Goal: Task Accomplishment & Management: Use online tool/utility

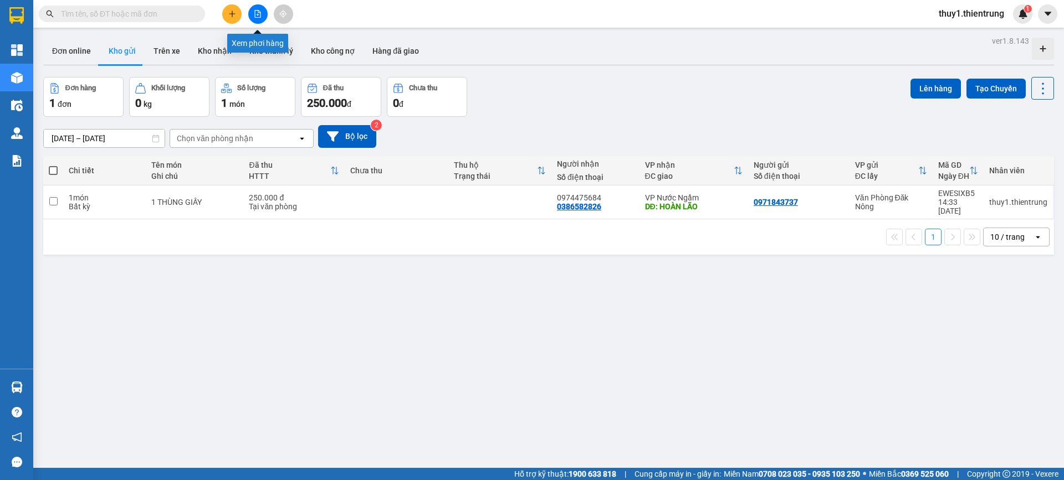
click at [249, 8] on button at bounding box center [257, 13] width 19 height 19
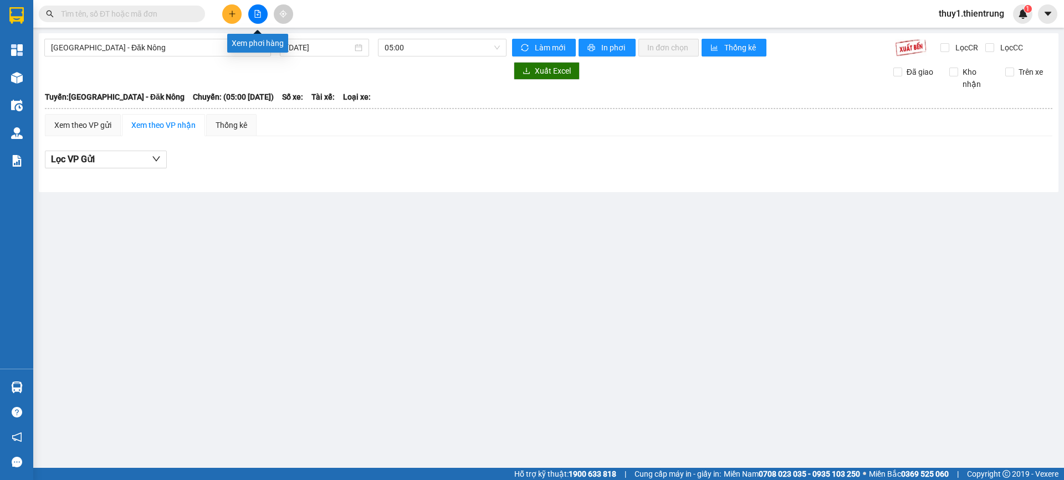
click at [263, 17] on button at bounding box center [257, 13] width 19 height 19
click at [192, 48] on span "[GEOGRAPHIC_DATA] - Đăk Nông" at bounding box center [157, 47] width 213 height 17
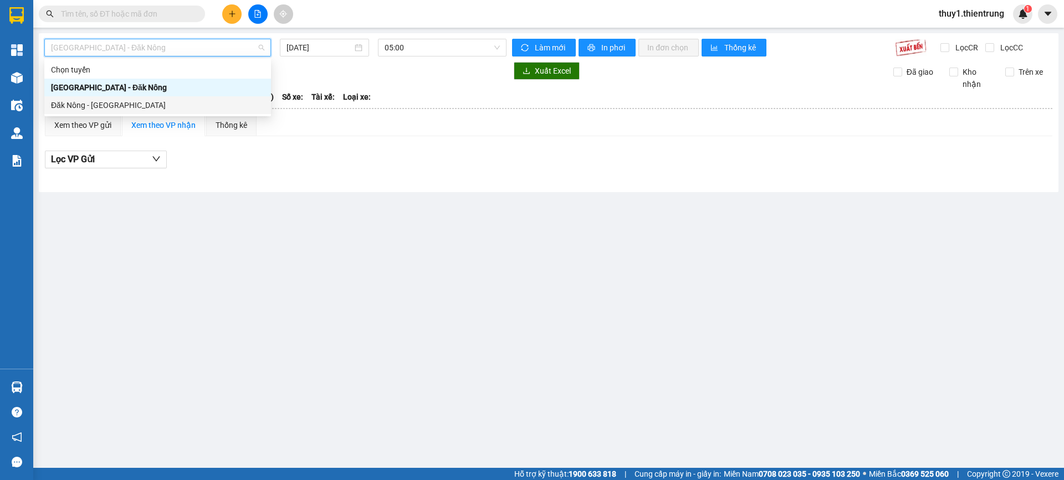
click at [152, 110] on div "Đăk Nông - [GEOGRAPHIC_DATA]" at bounding box center [157, 105] width 213 height 12
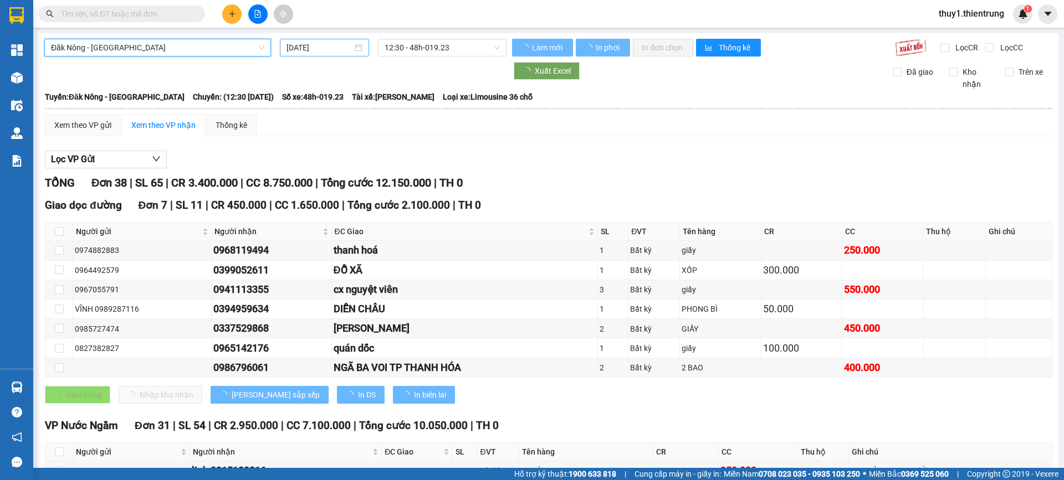
click at [324, 48] on input "[DATE]" at bounding box center [319, 48] width 66 height 12
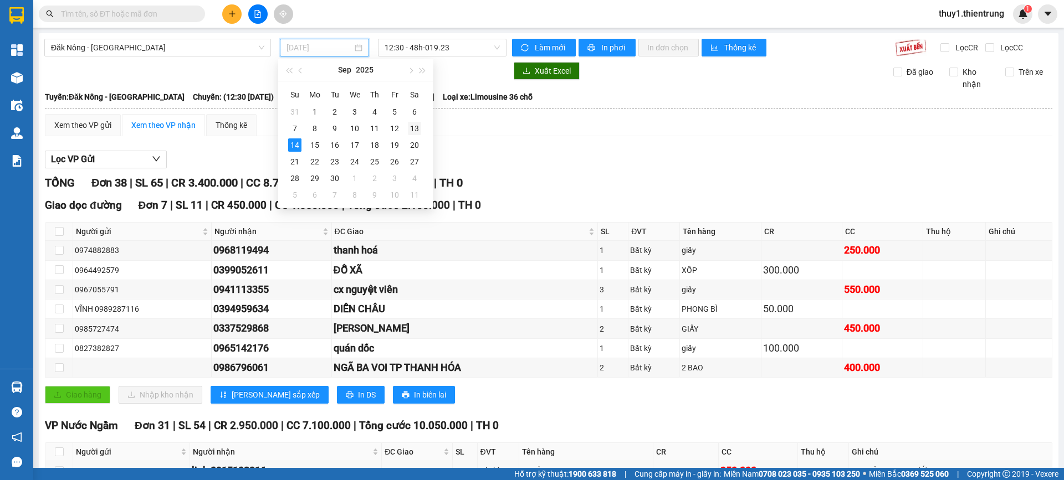
click at [418, 129] on div "13" at bounding box center [414, 128] width 13 height 13
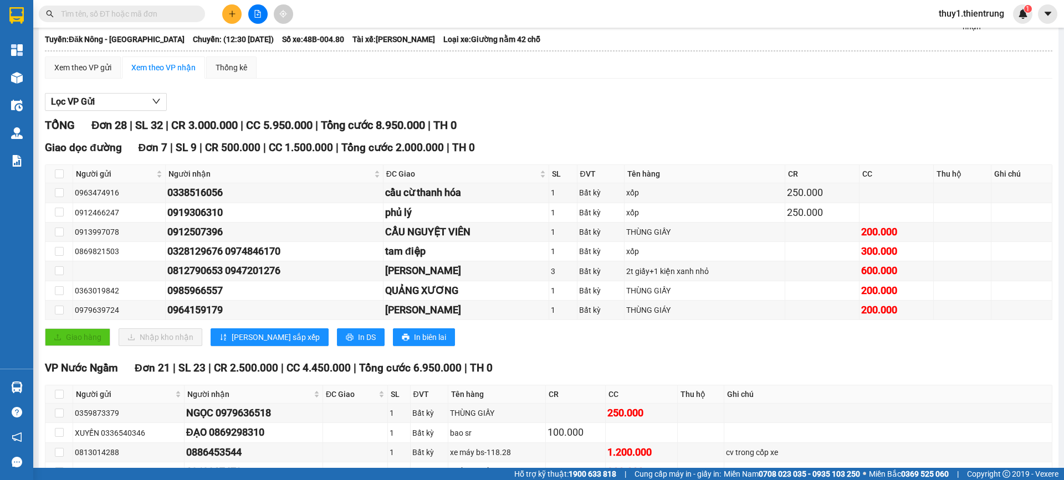
scroll to position [55, 0]
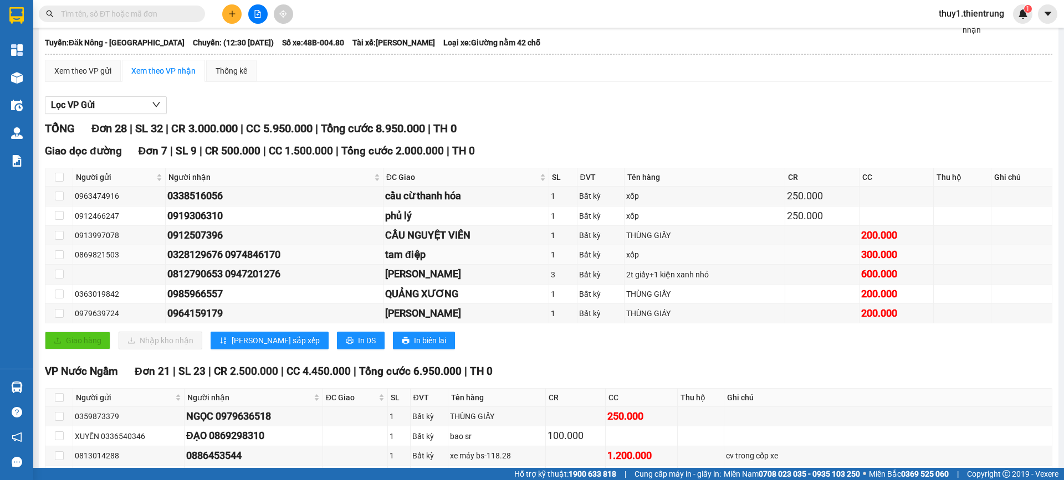
click at [722, 260] on div "xốp" at bounding box center [704, 255] width 157 height 12
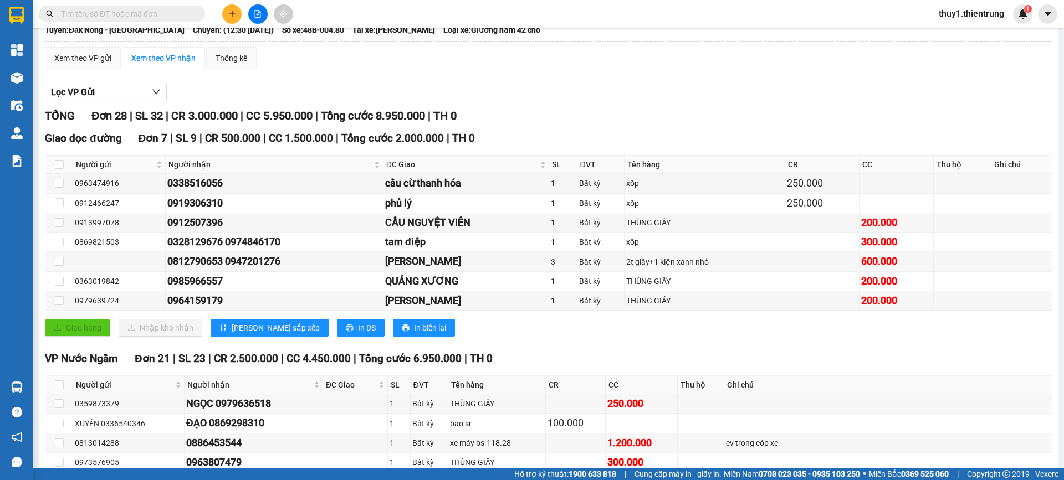
scroll to position [0, 0]
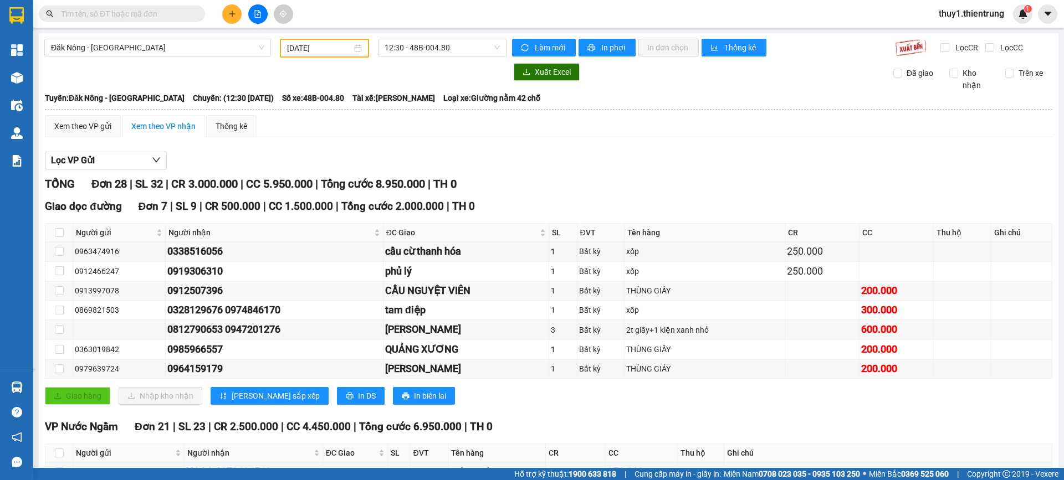
click at [339, 43] on input "[DATE]" at bounding box center [319, 48] width 65 height 12
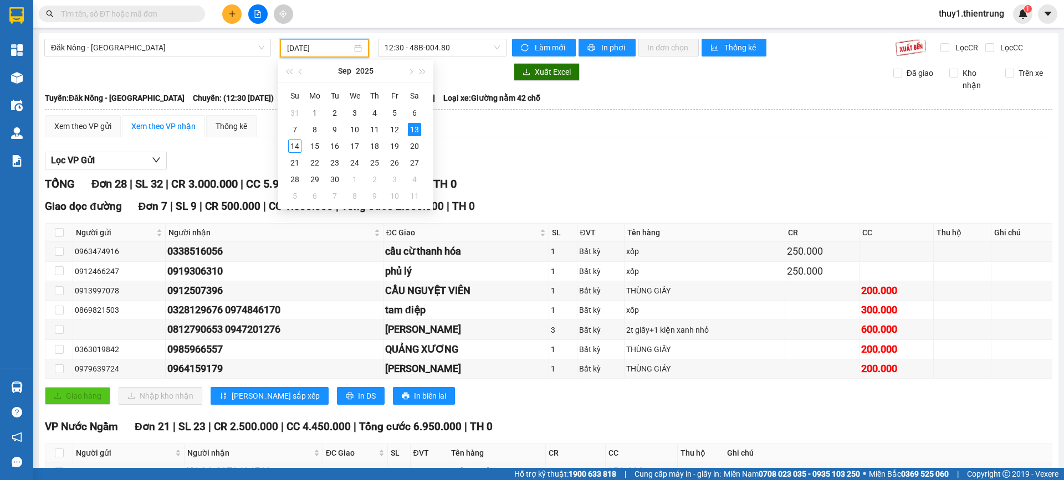
click at [462, 38] on div "Đăk Nông - [GEOGRAPHIC_DATA] [DATE] 12:30 - 48B-004.80 [PERSON_NAME] mới In phơ…" at bounding box center [548, 478] width 1019 height 891
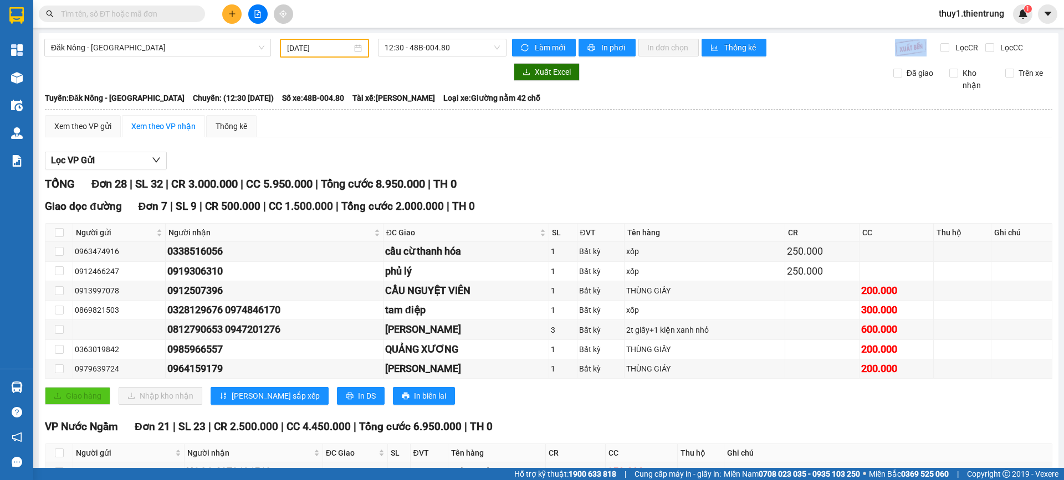
click at [462, 38] on div "Đăk Nông - [GEOGRAPHIC_DATA] [DATE] 12:30 - 48B-004.80 [PERSON_NAME] mới In phơ…" at bounding box center [548, 478] width 1019 height 891
click at [460, 50] on span "12:30 - 48B-004.80" at bounding box center [441, 47] width 115 height 17
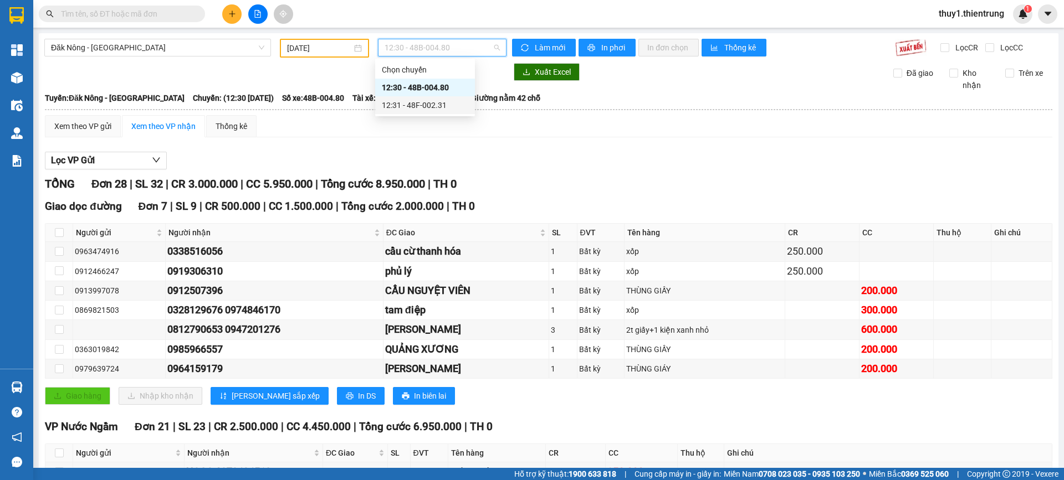
click at [439, 108] on div "12:31 - 48F-002.31" at bounding box center [425, 105] width 86 height 12
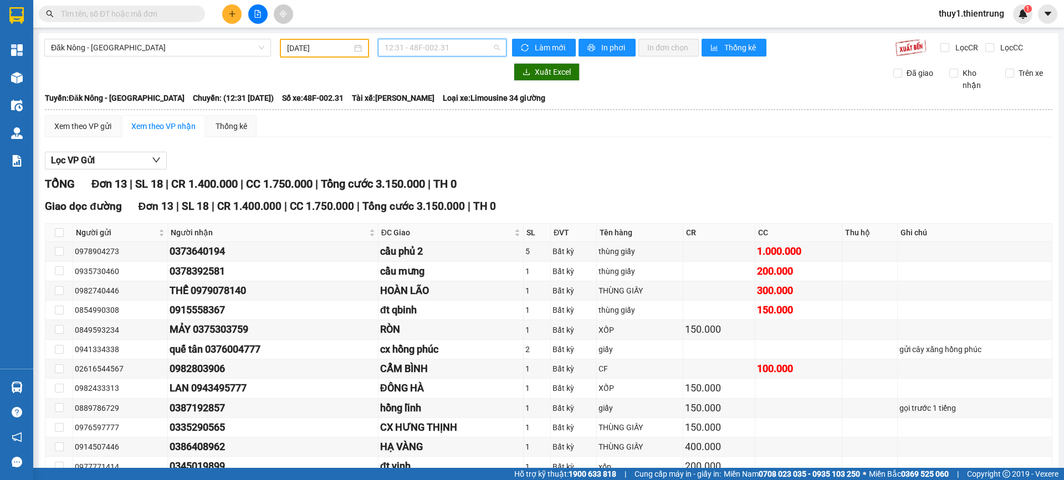
click at [415, 52] on span "12:31 - 48F-002.31" at bounding box center [441, 47] width 115 height 17
click at [432, 92] on div "12:30 - 48B-004.80" at bounding box center [425, 87] width 86 height 12
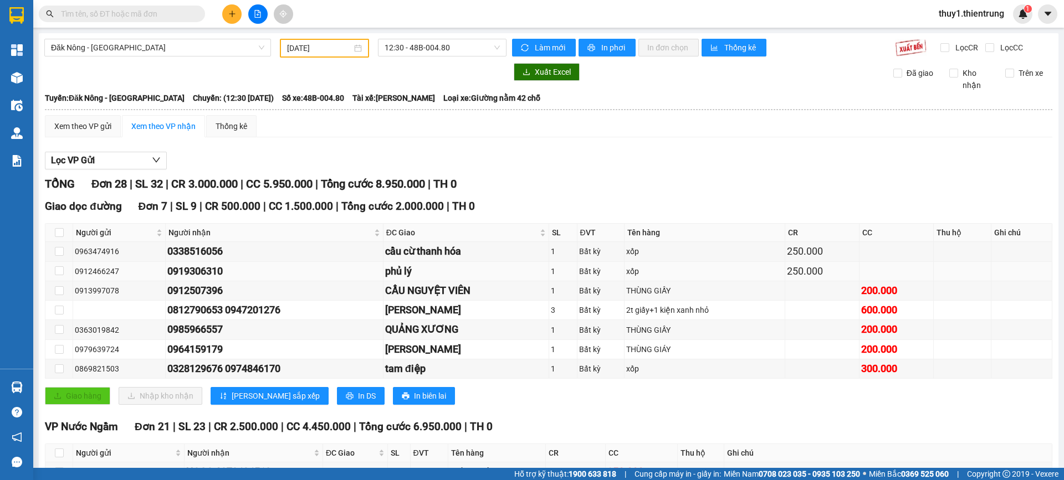
drag, startPoint x: 174, startPoint y: 273, endPoint x: 224, endPoint y: 271, distance: 49.9
click at [224, 270] on div "0919306310" at bounding box center [273, 272] width 213 height 16
click at [243, 278] on div "0919306310" at bounding box center [273, 272] width 213 height 16
click at [317, 42] on input "[DATE]" at bounding box center [319, 48] width 65 height 12
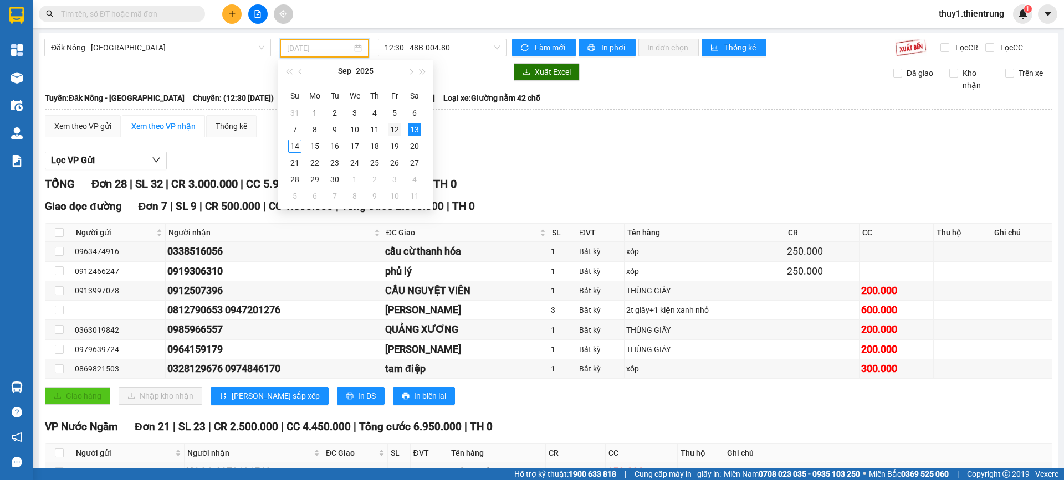
click at [390, 127] on div "12" at bounding box center [394, 129] width 13 height 13
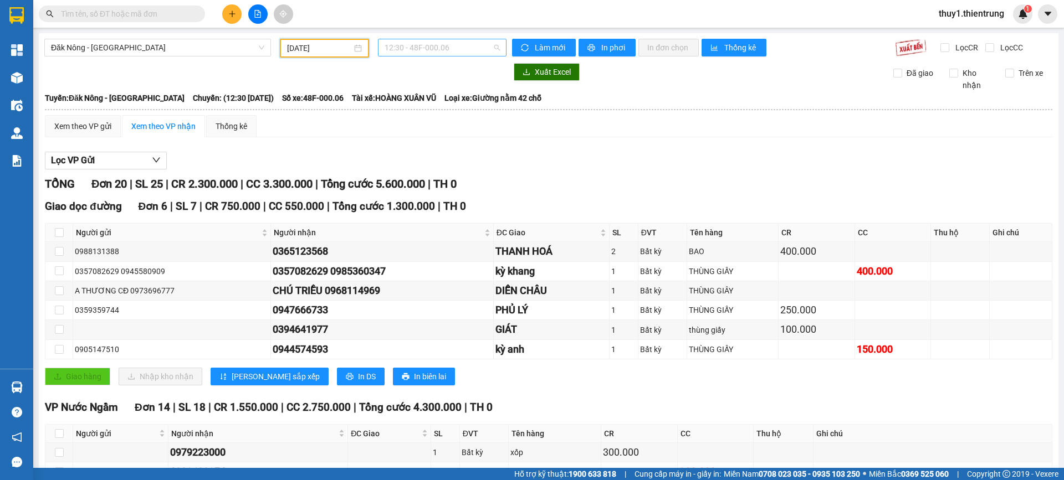
click at [396, 49] on span "12:30 - 48F-000.06" at bounding box center [441, 47] width 115 height 17
click at [417, 172] on div "Lọc VP Gửi [PERSON_NAME] 20 | SL 25 | CR 2.300.000 | CC 3.300.000 | [PERSON_NA…" at bounding box center [548, 451] width 1007 height 610
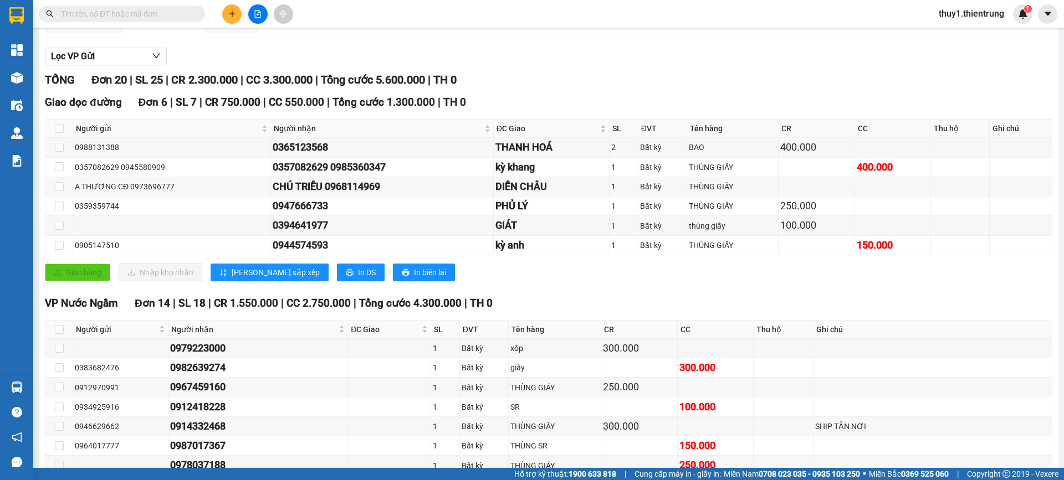
scroll to position [111, 0]
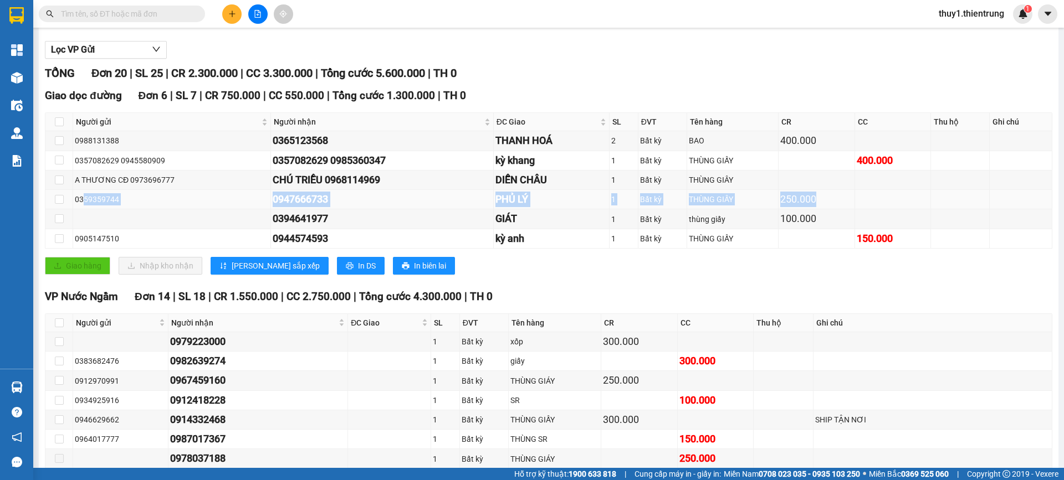
drag, startPoint x: 79, startPoint y: 200, endPoint x: 817, endPoint y: 197, distance: 737.3
click at [817, 197] on tr "0359359744 0947666733 PHỦ LÝ 1 Bất kỳ THÙNG GIẤY 250.000" at bounding box center [548, 199] width 1007 height 19
click at [668, 265] on div "Giao hàng Nhập kho nhận Lưu sắp xếp In DS In biên lai" at bounding box center [548, 266] width 1007 height 18
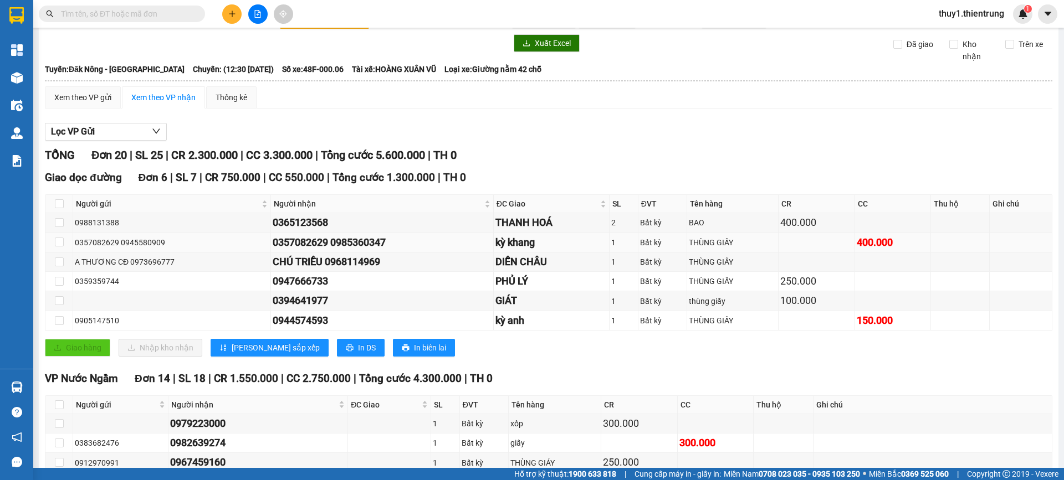
scroll to position [0, 0]
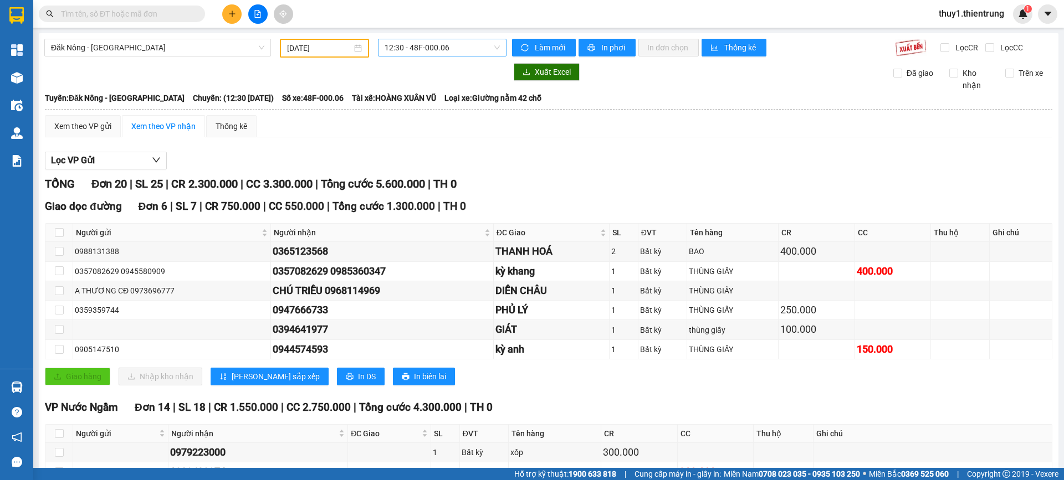
click at [428, 40] on span "12:30 - 48F-000.06" at bounding box center [441, 47] width 115 height 17
click at [730, 172] on div "Lọc VP Gửi [PERSON_NAME] 20 | SL 25 | CR 2.300.000 | CC 3.300.000 | [PERSON_NA…" at bounding box center [548, 451] width 1007 height 610
click at [295, 42] on input "[DATE]" at bounding box center [319, 48] width 65 height 12
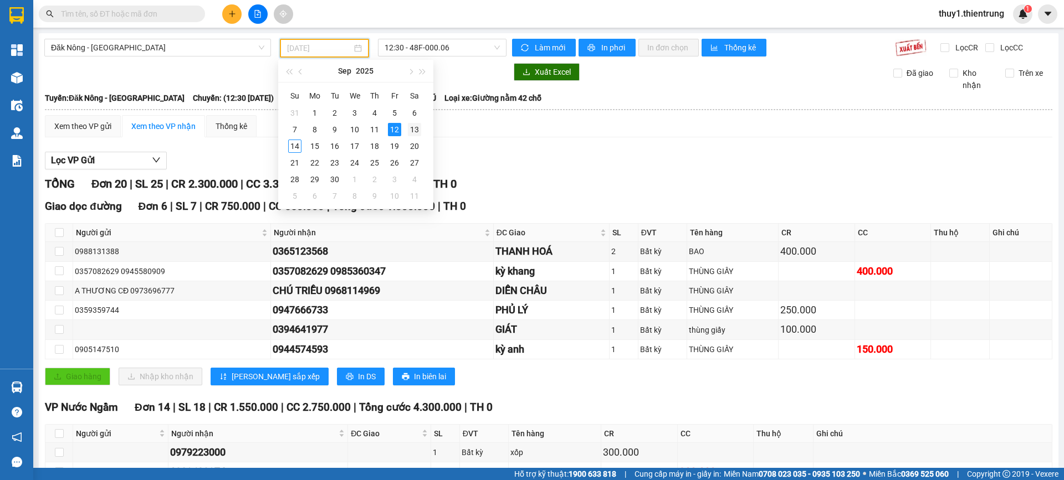
click at [422, 125] on td "13" at bounding box center [414, 129] width 20 height 17
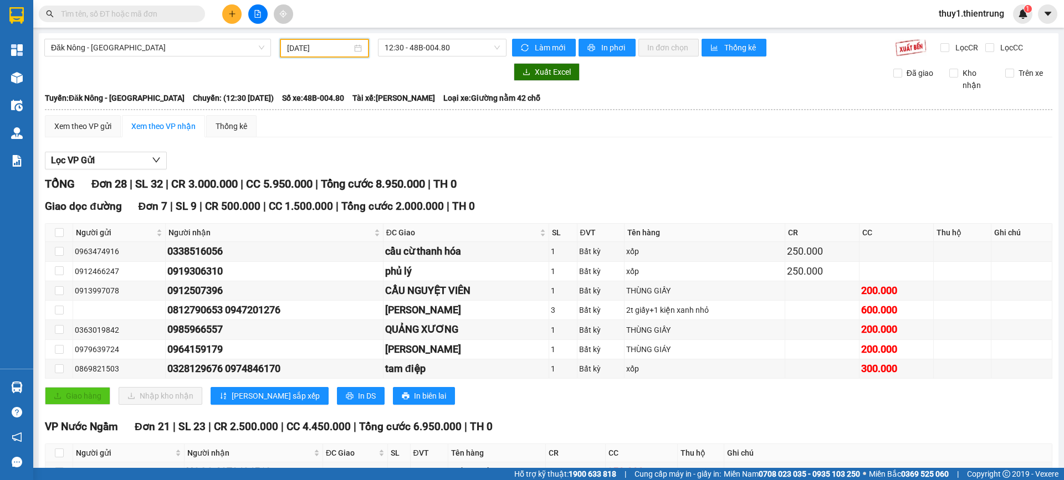
drag, startPoint x: 309, startPoint y: 44, endPoint x: 342, endPoint y: 108, distance: 71.9
click at [312, 48] on input "[DATE]" at bounding box center [319, 48] width 65 height 12
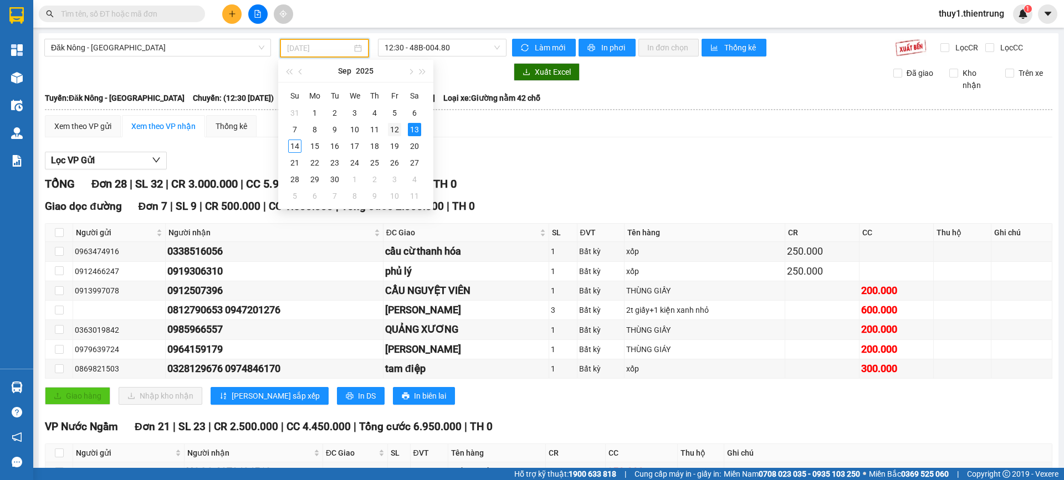
click at [396, 132] on div "12" at bounding box center [394, 129] width 13 height 13
type input "[DATE]"
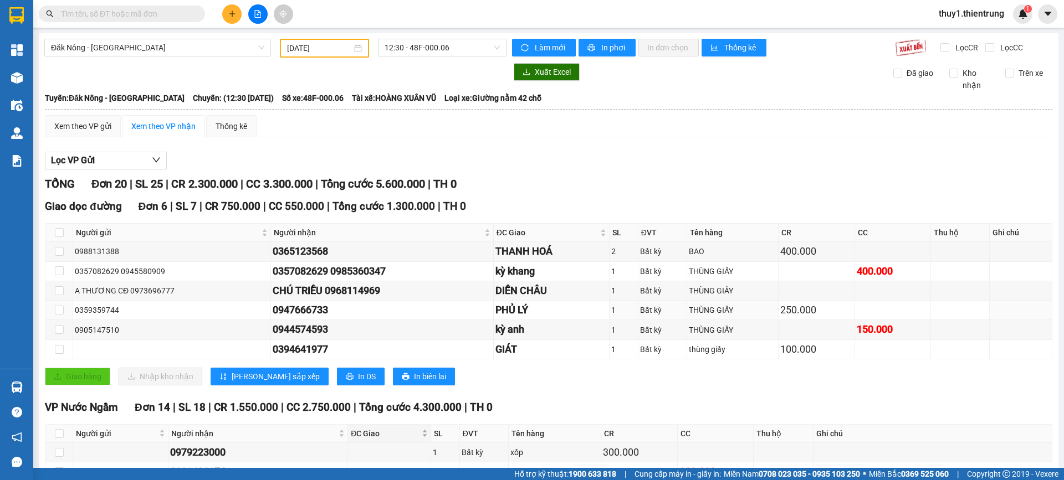
drag, startPoint x: 414, startPoint y: 305, endPoint x: 358, endPoint y: 431, distance: 138.4
